Goal: Transaction & Acquisition: Book appointment/travel/reservation

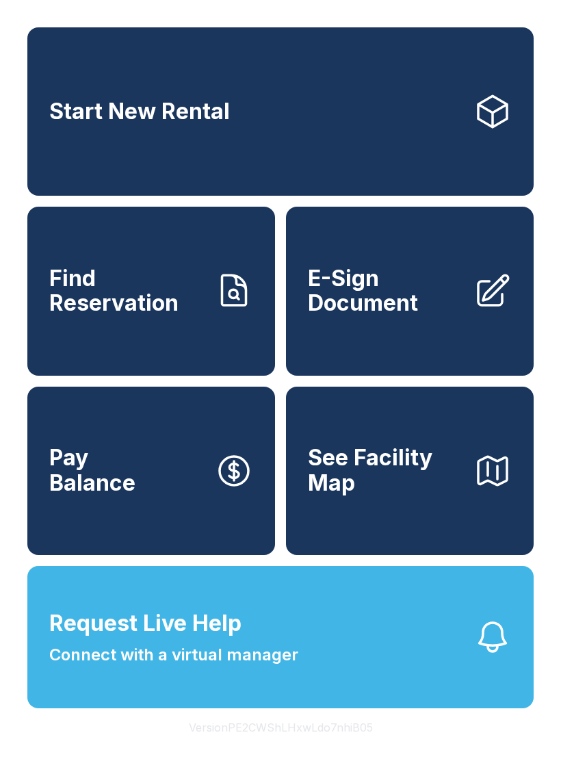
click at [321, 82] on link "Start New Rental" at bounding box center [280, 111] width 506 height 168
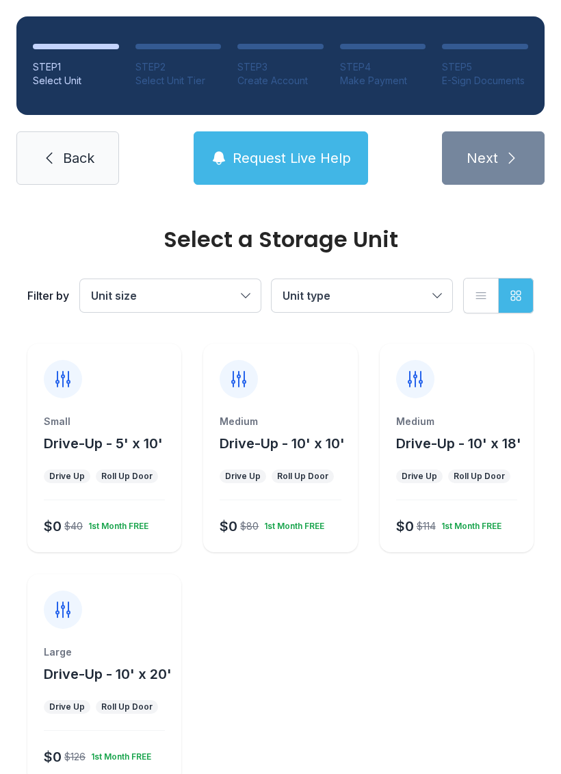
click at [472, 405] on div "Medium Drive-Up - 10' x 18' Drive Up Roll Up Door $0 $114 1st Month FREE" at bounding box center [457, 447] width 154 height 209
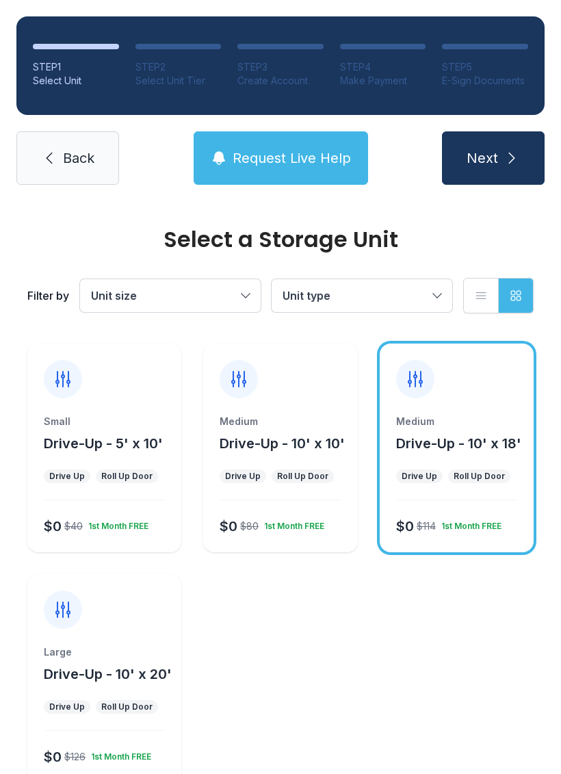
click at [512, 154] on icon "submit" at bounding box center [512, 158] width 16 height 16
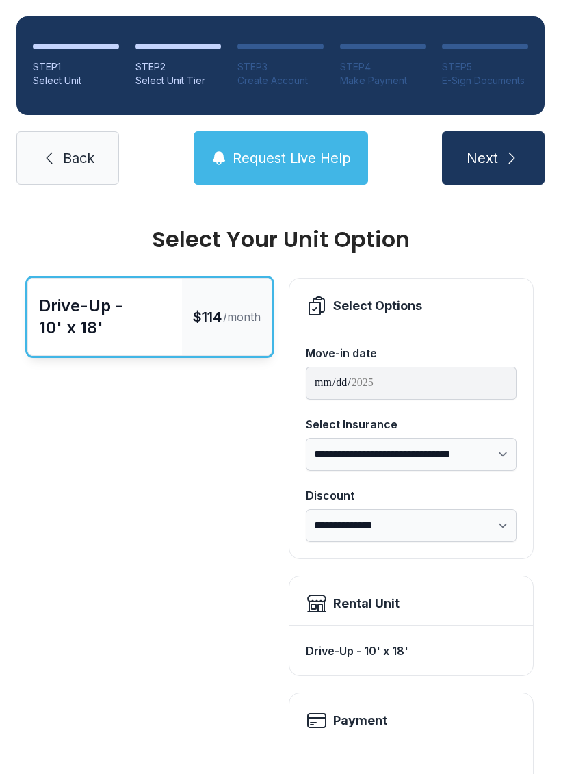
click at [512, 162] on icon "submit" at bounding box center [512, 158] width 16 height 16
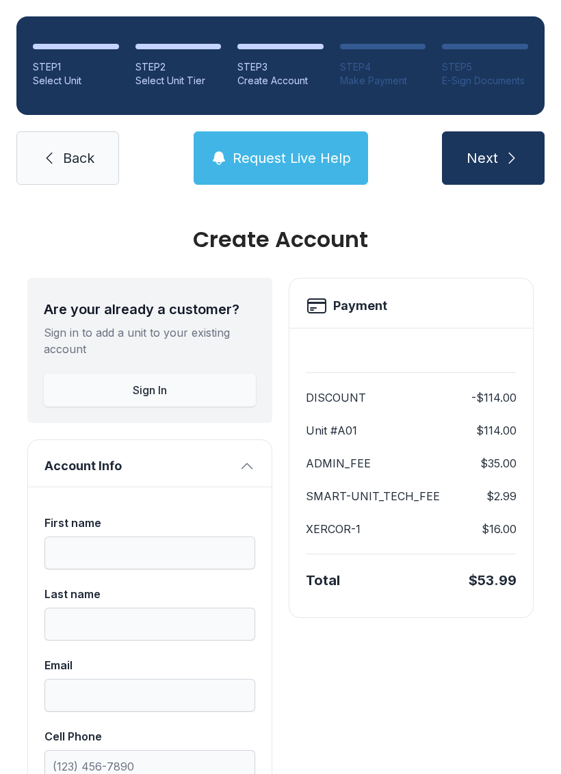
click at [512, 171] on button "Next" at bounding box center [493, 157] width 103 height 53
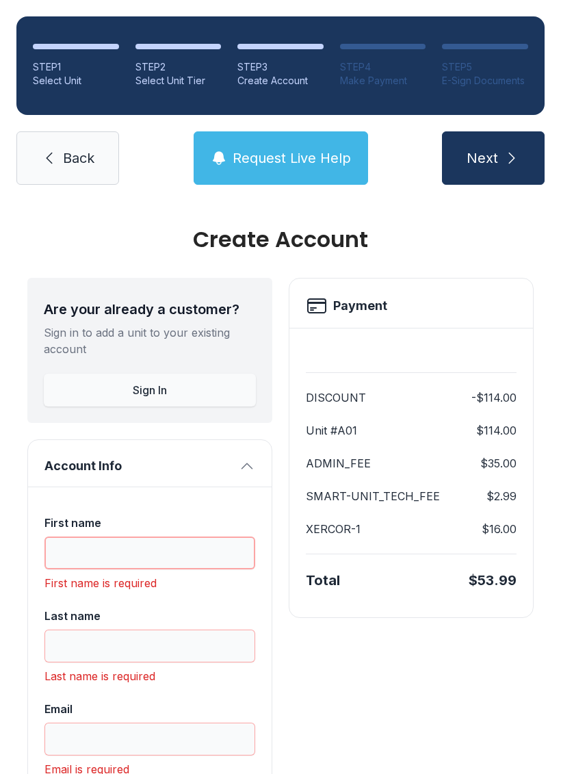
scroll to position [34, 0]
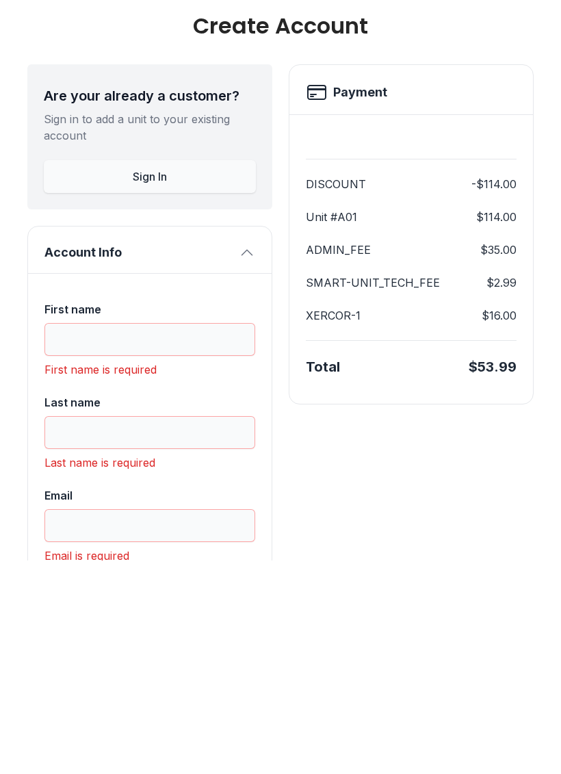
click at [532, 278] on div "Payment" at bounding box center [411, 302] width 244 height 49
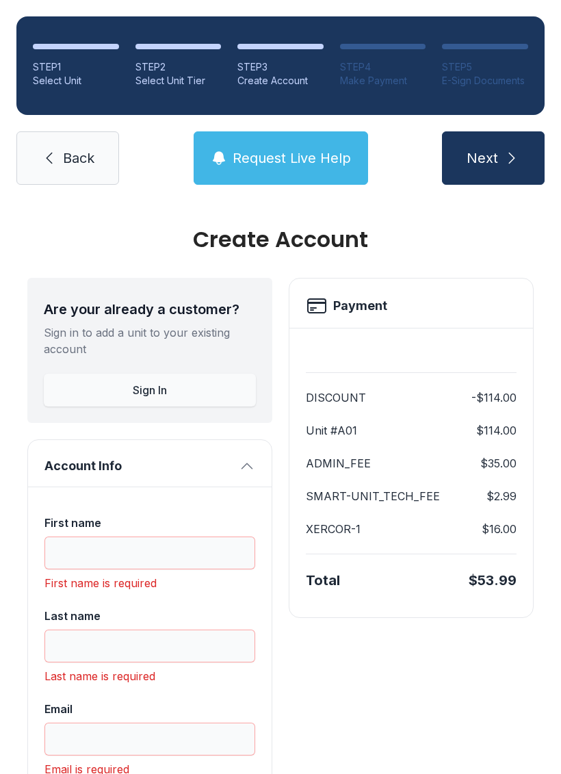
click at [92, 136] on link "Back" at bounding box center [67, 157] width 103 height 53
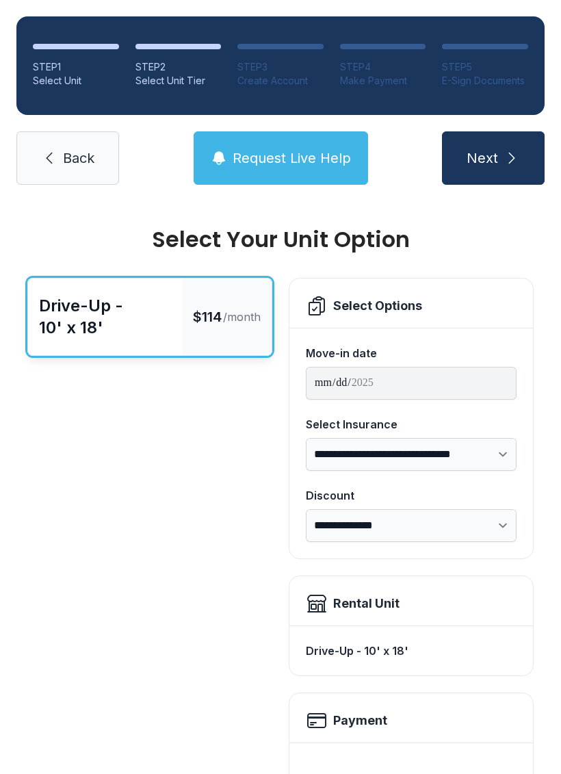
click at [88, 146] on link "Back" at bounding box center [67, 157] width 103 height 53
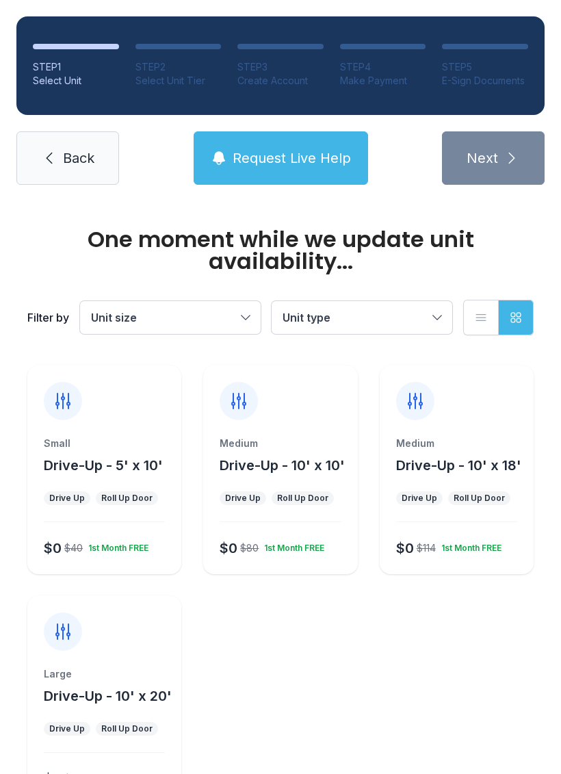
click at [95, 155] on link "Back" at bounding box center [67, 157] width 103 height 53
